Goal: Task Accomplishment & Management: Complete application form

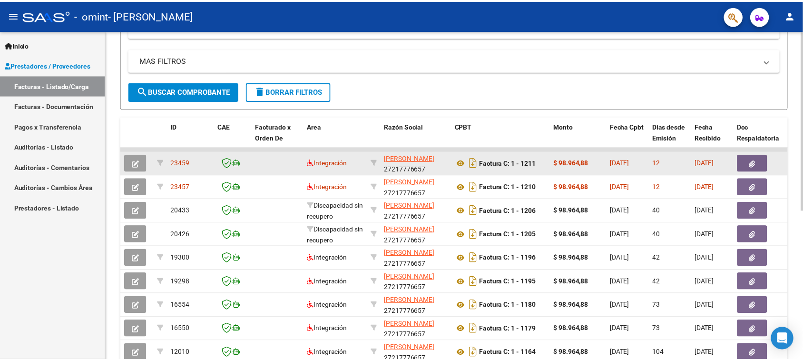
scroll to position [238, 0]
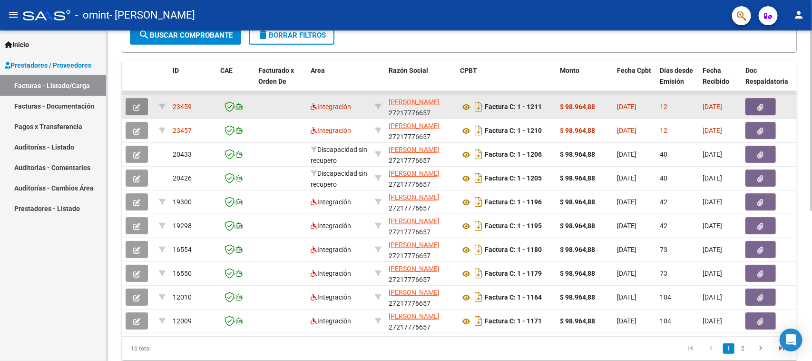
click at [130, 101] on button "button" at bounding box center [137, 106] width 22 height 17
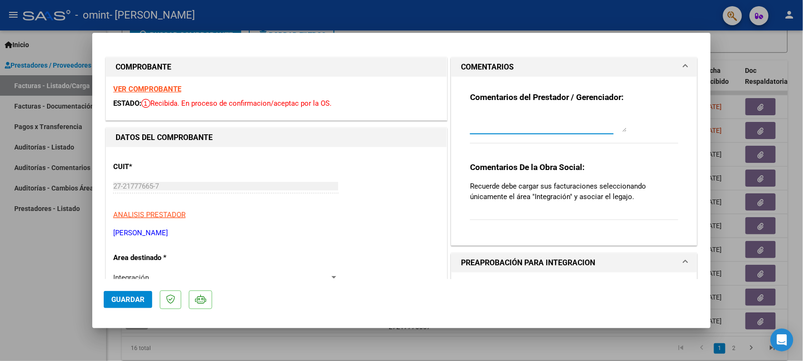
click at [560, 129] on textarea at bounding box center [548, 122] width 157 height 19
click at [620, 131] on textarea at bounding box center [548, 122] width 157 height 19
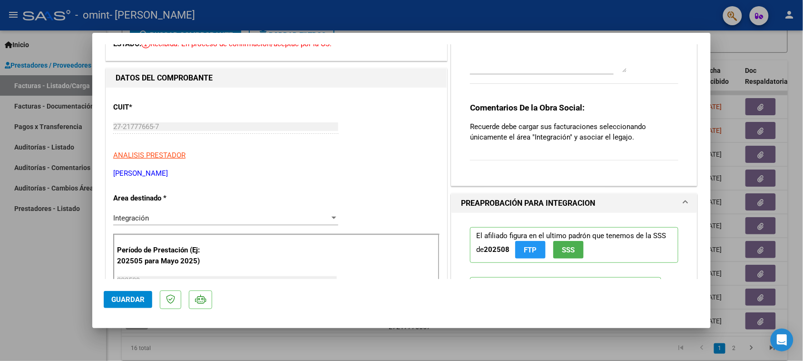
click at [330, 220] on div at bounding box center [334, 218] width 9 height 8
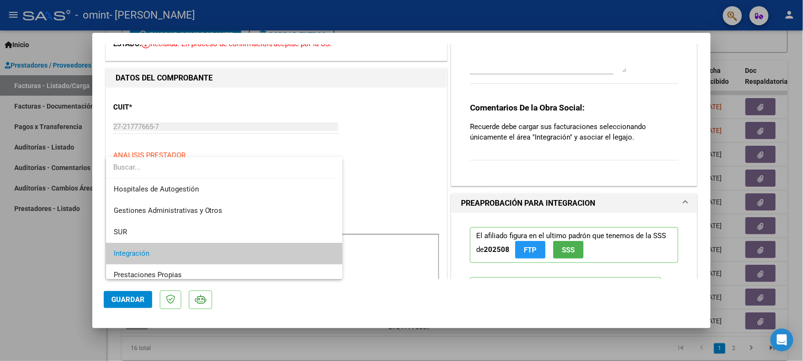
scroll to position [36, 0]
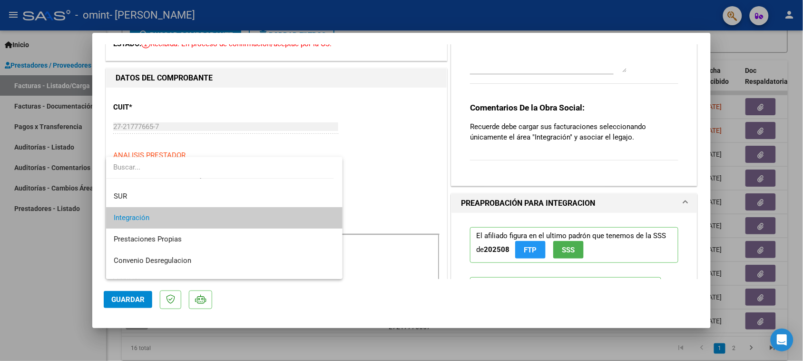
click at [421, 174] on div at bounding box center [401, 180] width 803 height 361
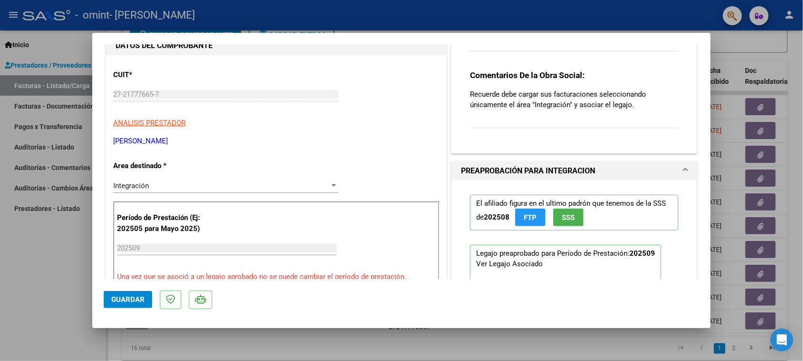
scroll to position [59, 0]
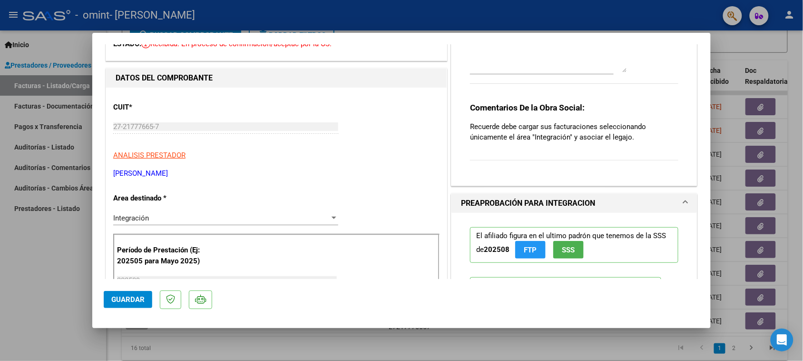
drag, startPoint x: 721, startPoint y: 311, endPoint x: 660, endPoint y: 384, distance: 95.9
drag, startPoint x: 660, startPoint y: 384, endPoint x: 290, endPoint y: 263, distance: 388.7
click at [290, 263] on div "Período de Prestación (Ej: 202505 para [DATE]) 202509 Ingrese el Período de Pre…" at bounding box center [276, 279] width 326 height 91
click at [355, 143] on div "CUIT * 27-21777665-7 Ingresar CUIT ANALISIS PRESTADOR [PERSON_NAME] [PERSON_NAM…" at bounding box center [276, 137] width 326 height 84
click at [334, 217] on div at bounding box center [334, 218] width 9 height 8
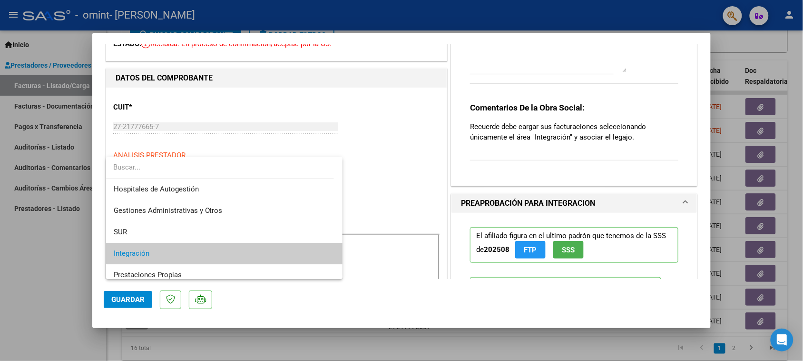
scroll to position [36, 0]
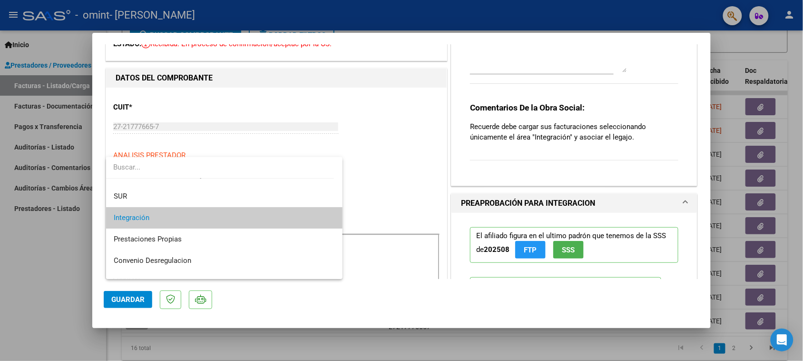
click at [422, 193] on div at bounding box center [401, 180] width 803 height 361
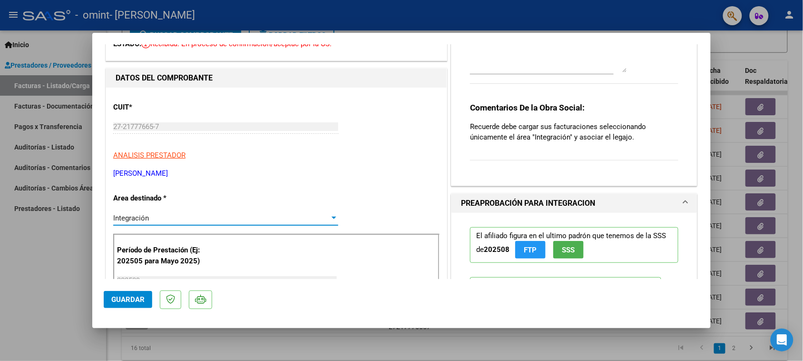
click at [326, 215] on div "Integración" at bounding box center [221, 218] width 217 height 9
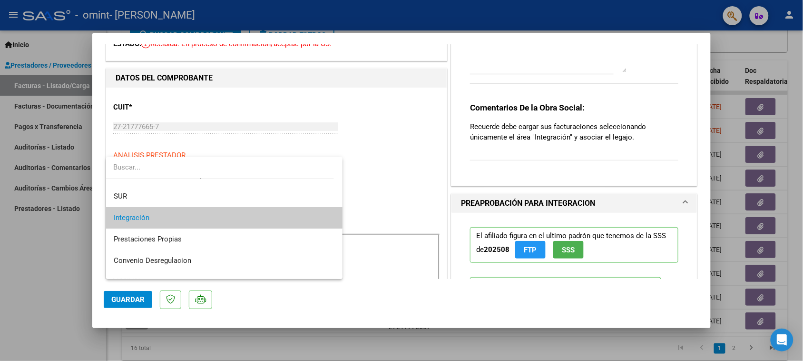
click at [499, 62] on div at bounding box center [401, 180] width 803 height 361
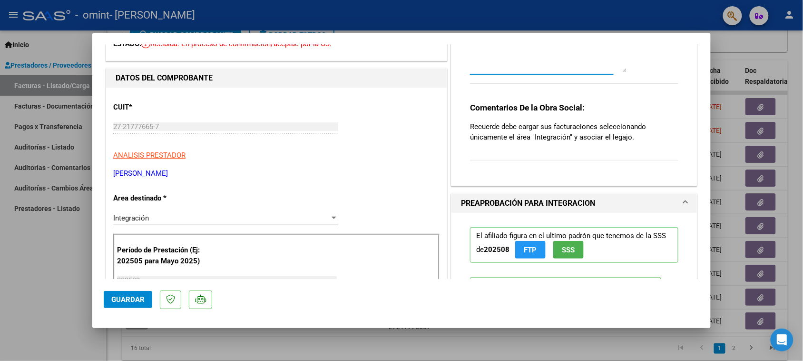
click at [495, 70] on textarea at bounding box center [548, 62] width 157 height 19
click at [470, 65] on textarea "perdon!!!" at bounding box center [548, 62] width 157 height 19
click at [483, 69] on textarea "Perdon!!!" at bounding box center [548, 62] width 157 height 19
click at [503, 67] on textarea "Perdón!!!" at bounding box center [548, 62] width 157 height 19
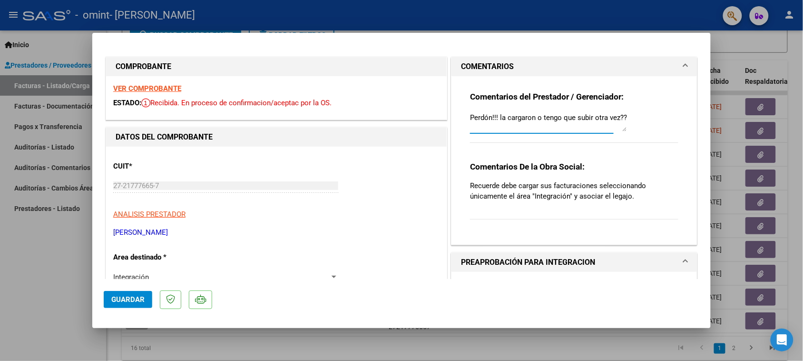
scroll to position [0, 0]
click at [545, 113] on textarea "Perdón!!! la cargaron o tengo que subir otra vez??" at bounding box center [548, 122] width 157 height 19
click at [563, 111] on div "Perdón!!! la cargaron o tengo que subir otra vez??" at bounding box center [548, 122] width 157 height 23
click at [497, 122] on textarea "Perdón!!! la cargaron o tengo que subir otra vez??" at bounding box center [548, 122] width 157 height 19
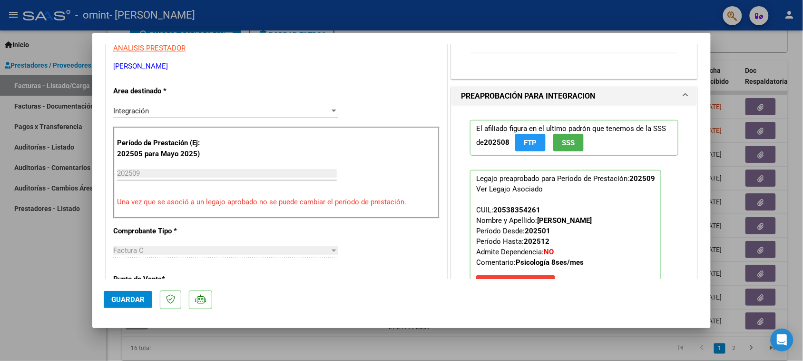
scroll to position [0, 0]
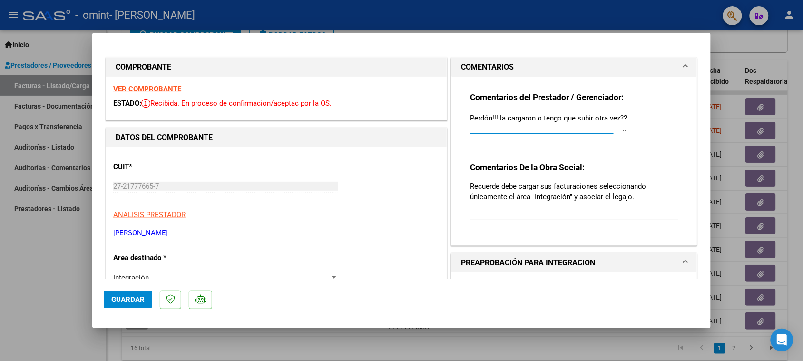
type textarea "Perdón!!! la cargaron o tengo que subir otra vez??"
click at [126, 302] on span "Guardar" at bounding box center [127, 299] width 33 height 9
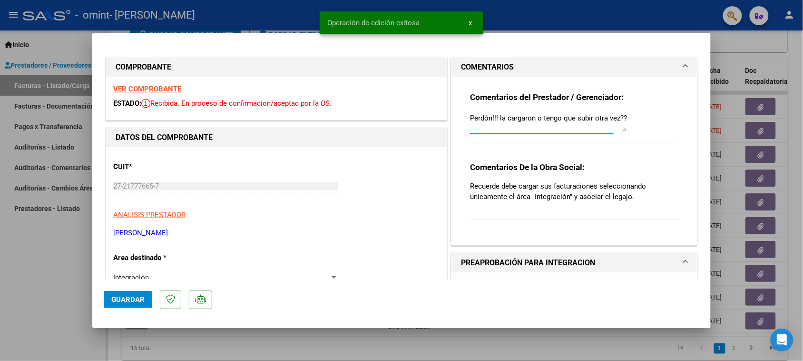
click at [580, 122] on textarea "Perdón!!! la cargaron o tengo que subir otra vez??" at bounding box center [548, 122] width 157 height 19
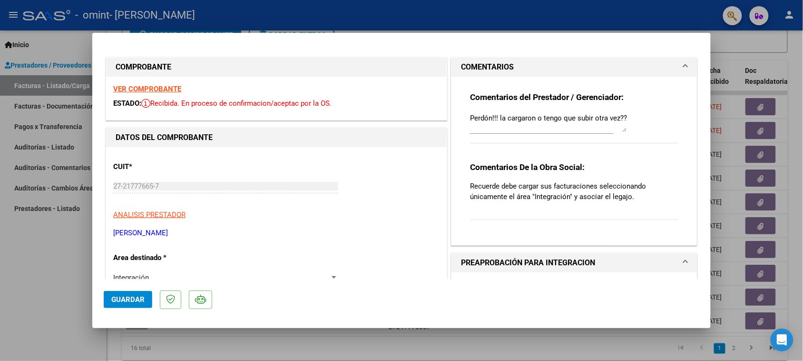
click at [62, 297] on div at bounding box center [401, 180] width 803 height 361
type input "$ 0,00"
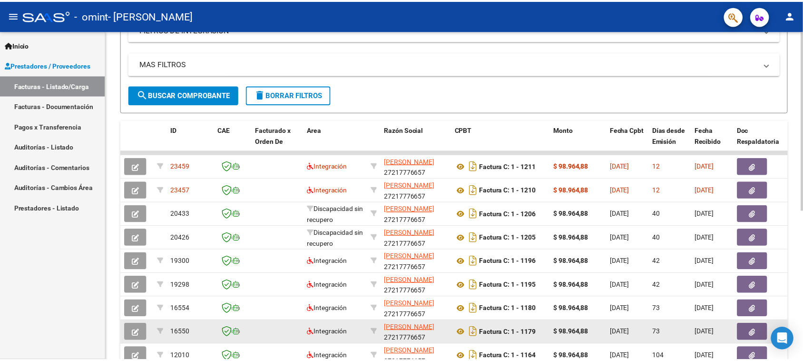
scroll to position [238, 0]
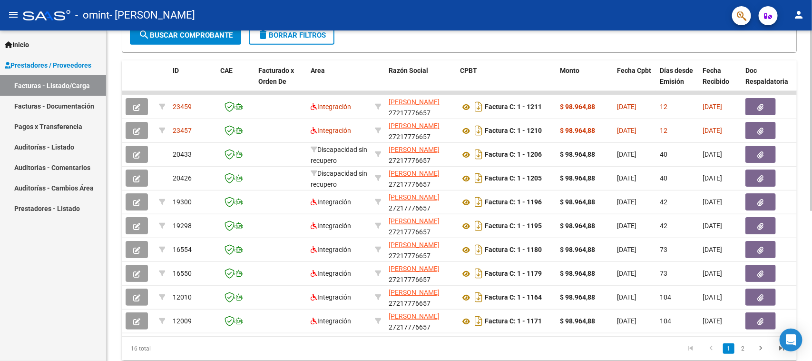
click at [602, 356] on datatable-pager "1 2" at bounding box center [526, 348] width 533 height 16
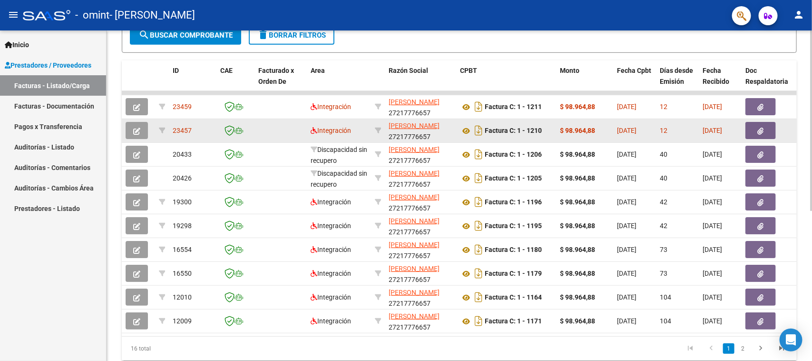
click at [138, 133] on span "button" at bounding box center [136, 130] width 7 height 9
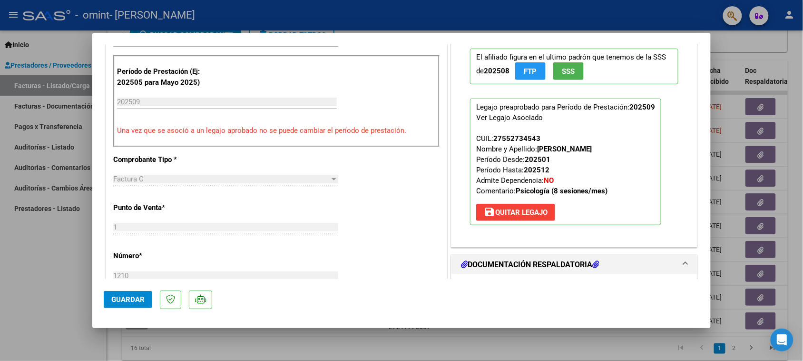
click at [18, 269] on div at bounding box center [401, 180] width 803 height 361
type input "$ 0,00"
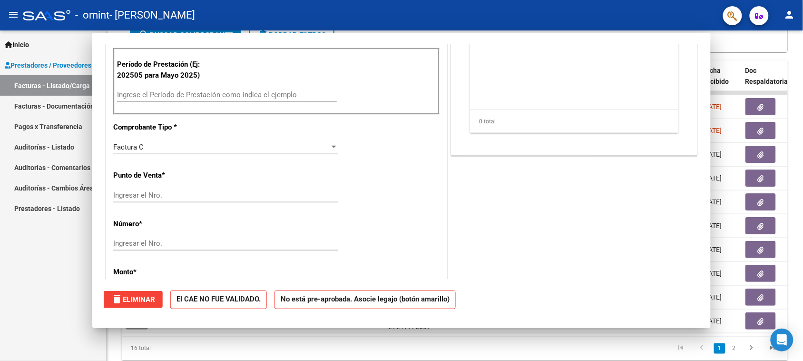
scroll to position [231, 0]
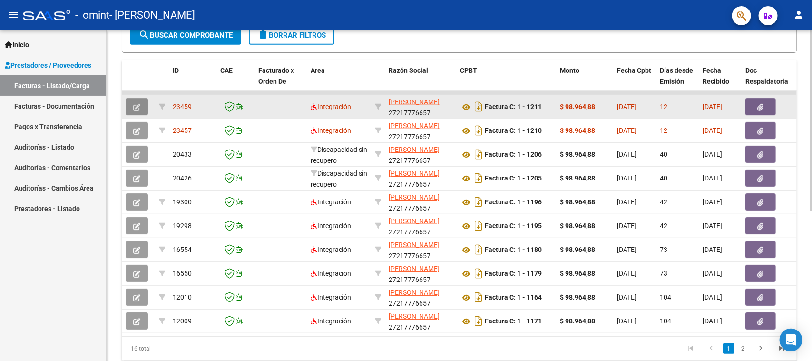
click at [134, 105] on icon "button" at bounding box center [136, 107] width 7 height 7
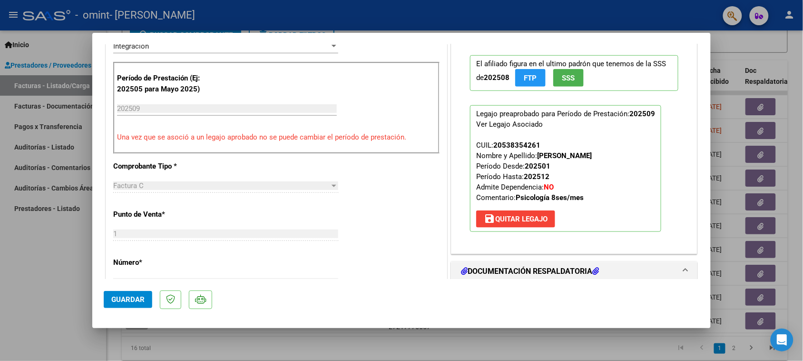
scroll to position [297, 0]
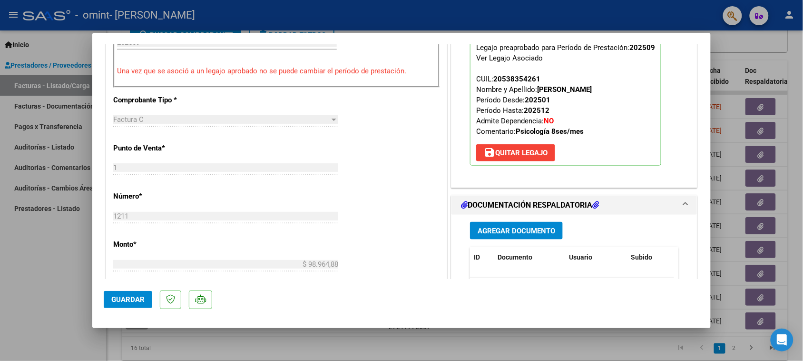
click at [37, 256] on div at bounding box center [401, 180] width 803 height 361
type input "$ 0,00"
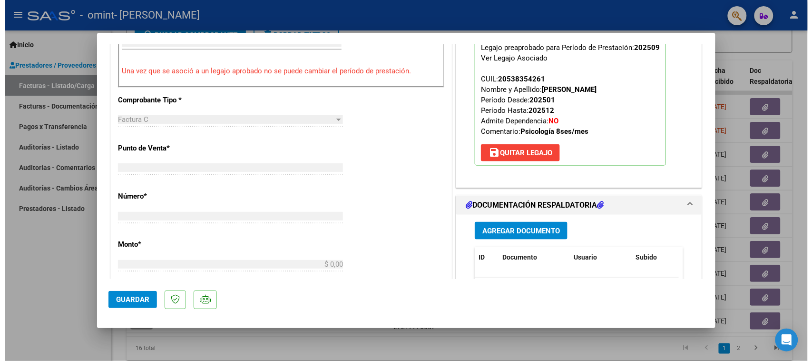
scroll to position [290, 0]
